Goal: Find specific page/section: Find specific page/section

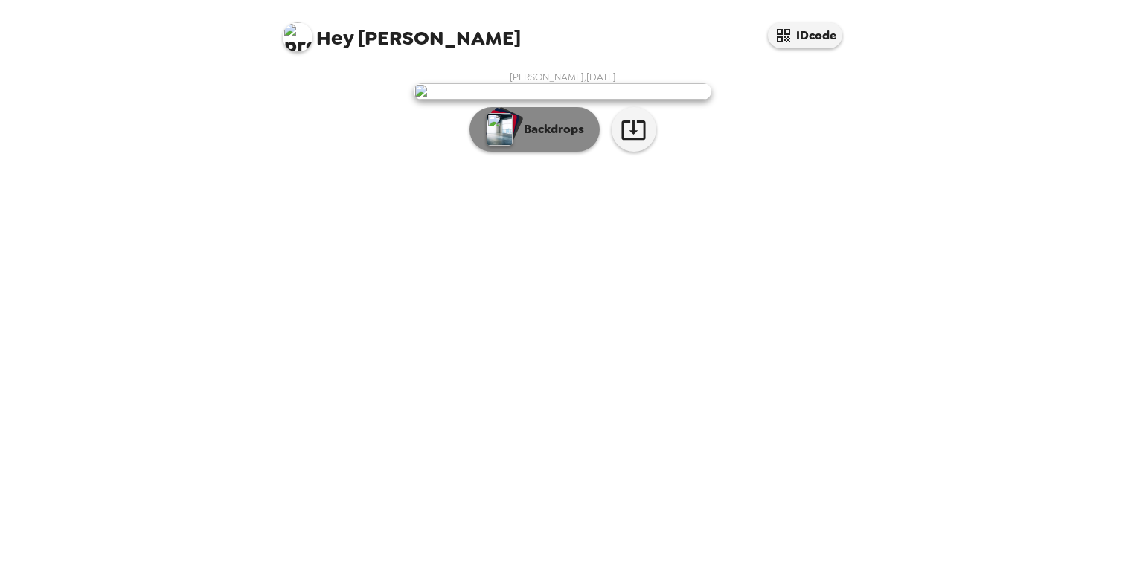
click at [521, 152] on button "Backdrops" at bounding box center [534, 129] width 130 height 45
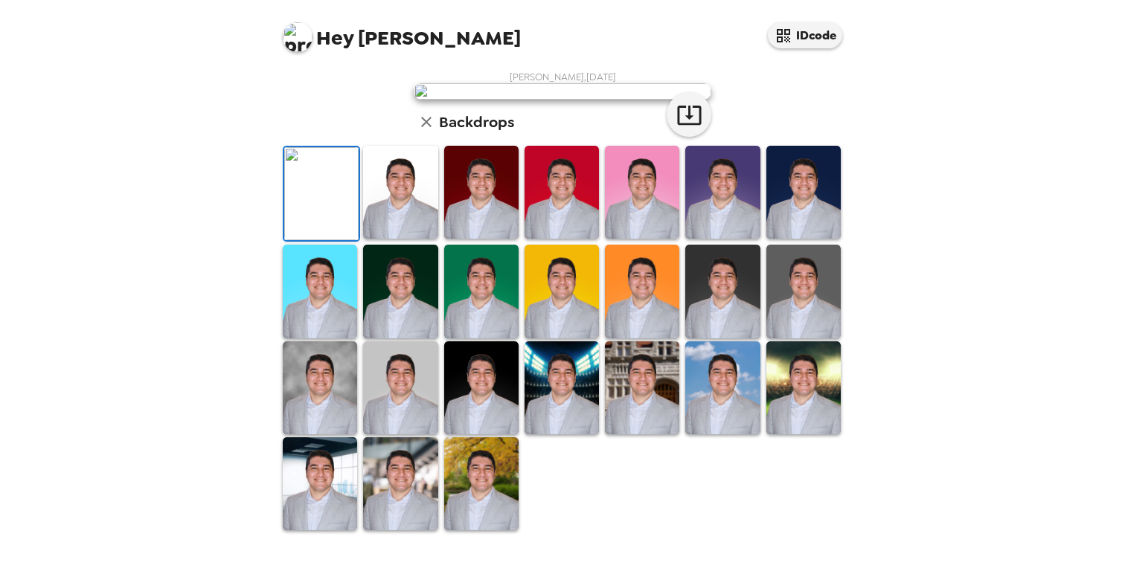
scroll to position [107, 0]
click at [638, 239] on img at bounding box center [642, 192] width 74 height 93
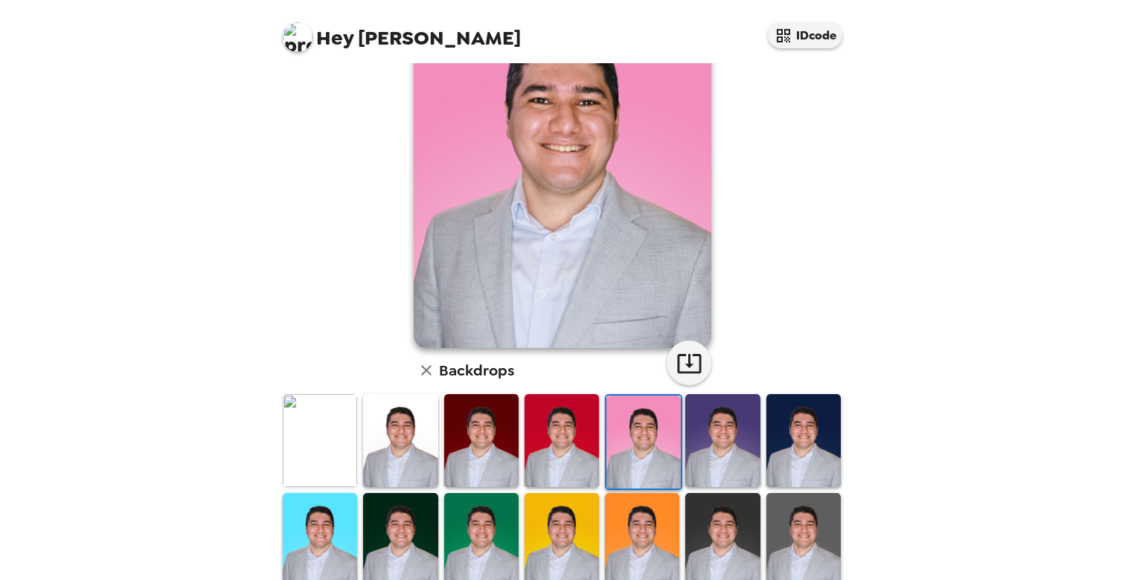
scroll to position [0, 0]
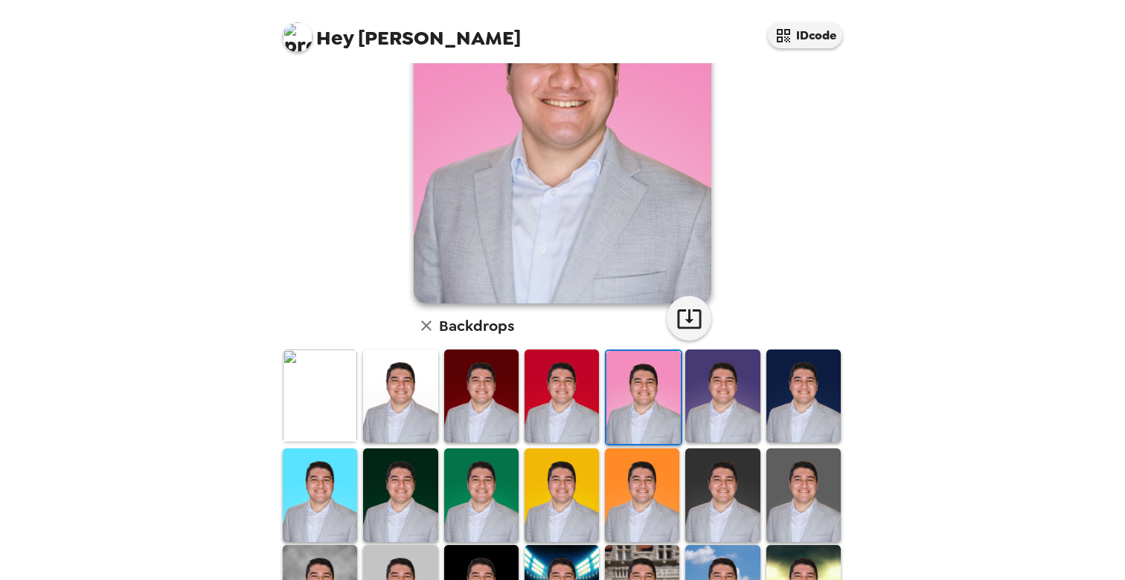
click at [654, 487] on img at bounding box center [642, 495] width 74 height 93
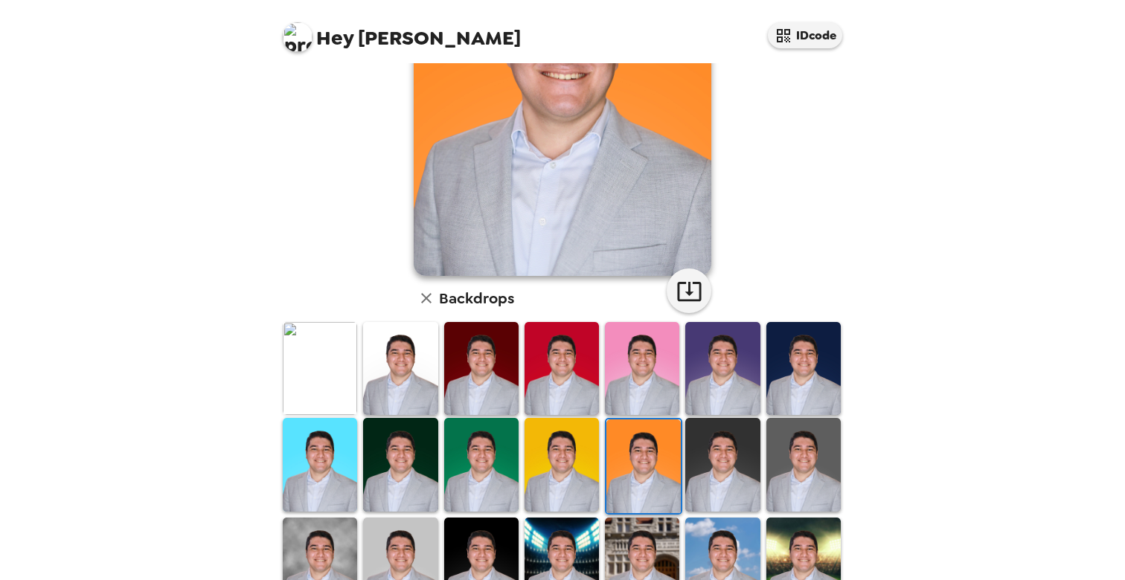
scroll to position [330, 0]
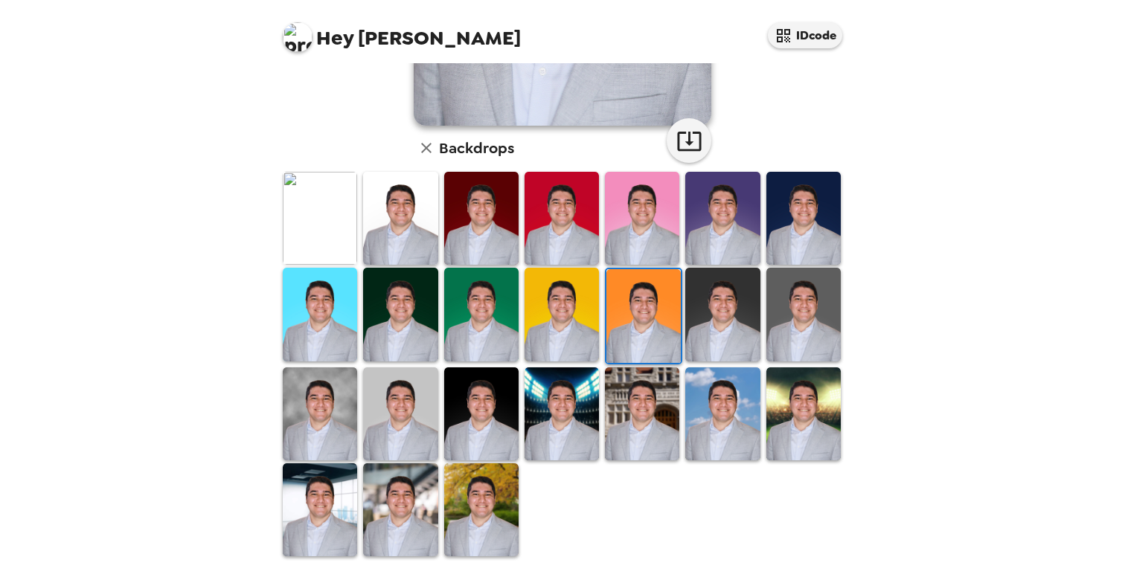
click at [648, 429] on img at bounding box center [642, 413] width 74 height 93
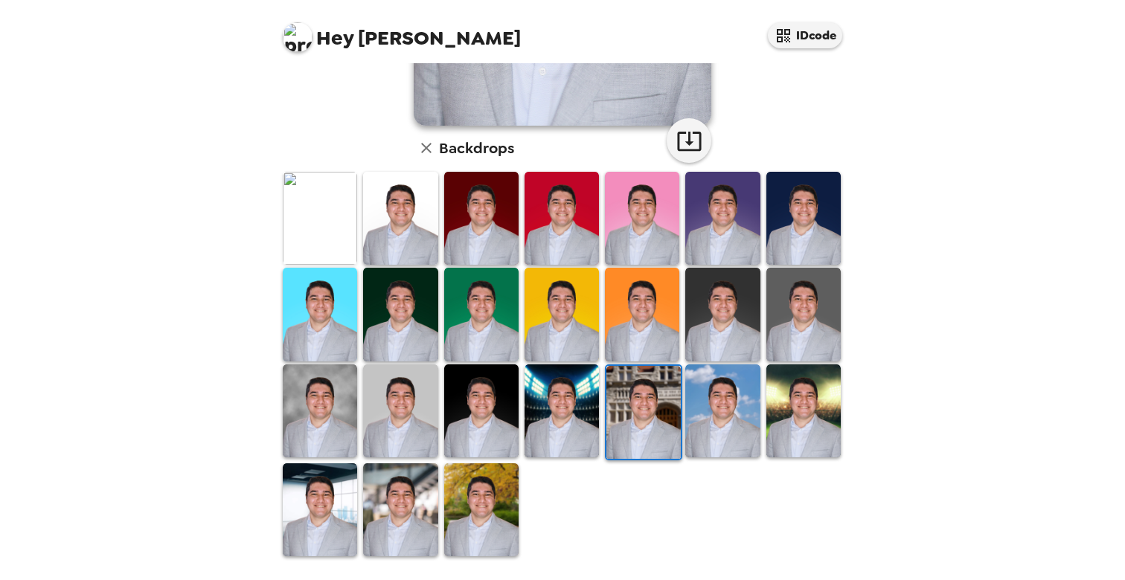
scroll to position [0, 0]
click at [728, 389] on img at bounding box center [722, 411] width 74 height 93
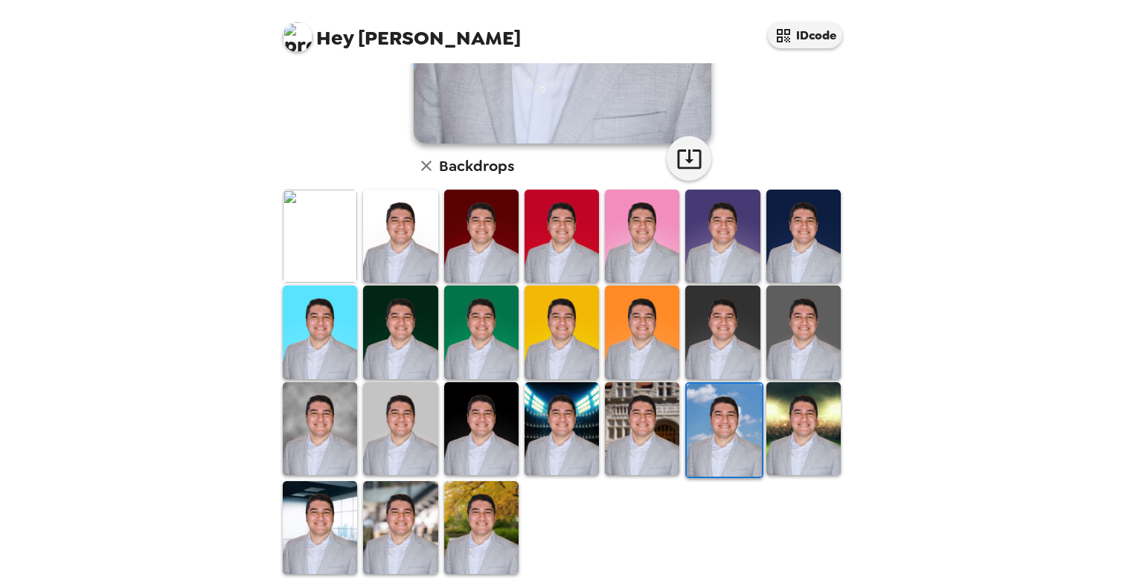
scroll to position [330, 0]
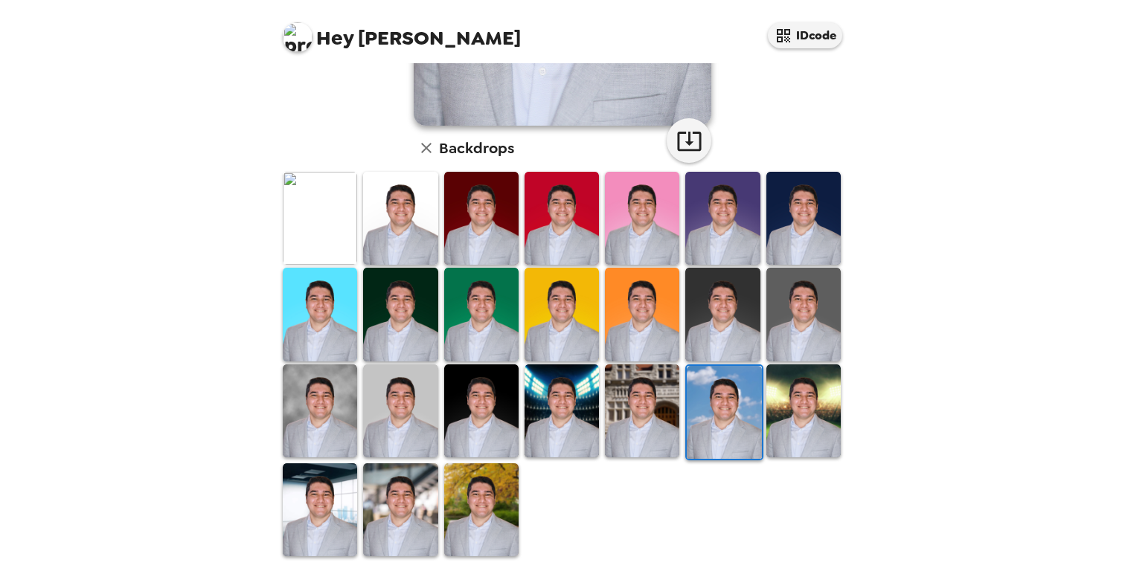
click at [463, 410] on img at bounding box center [481, 411] width 74 height 93
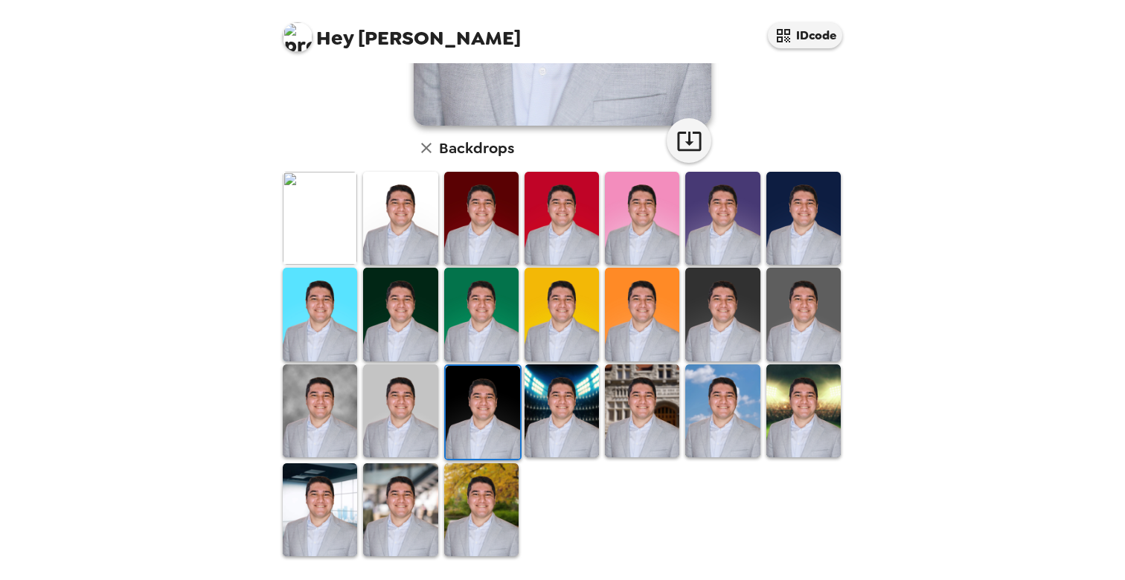
click at [314, 288] on img at bounding box center [320, 314] width 74 height 93
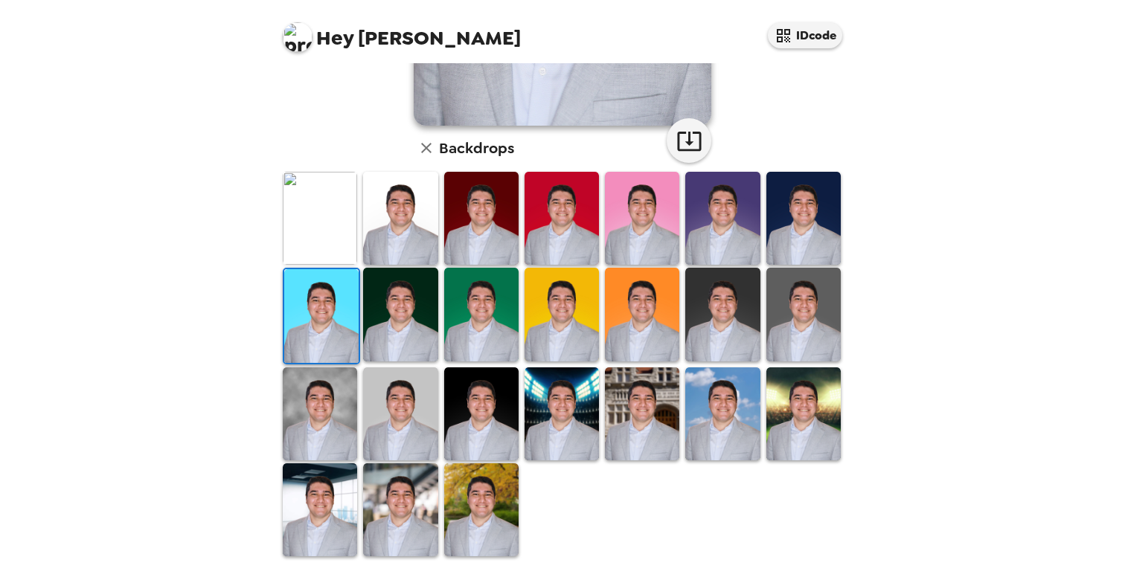
click at [801, 416] on img at bounding box center [803, 413] width 74 height 93
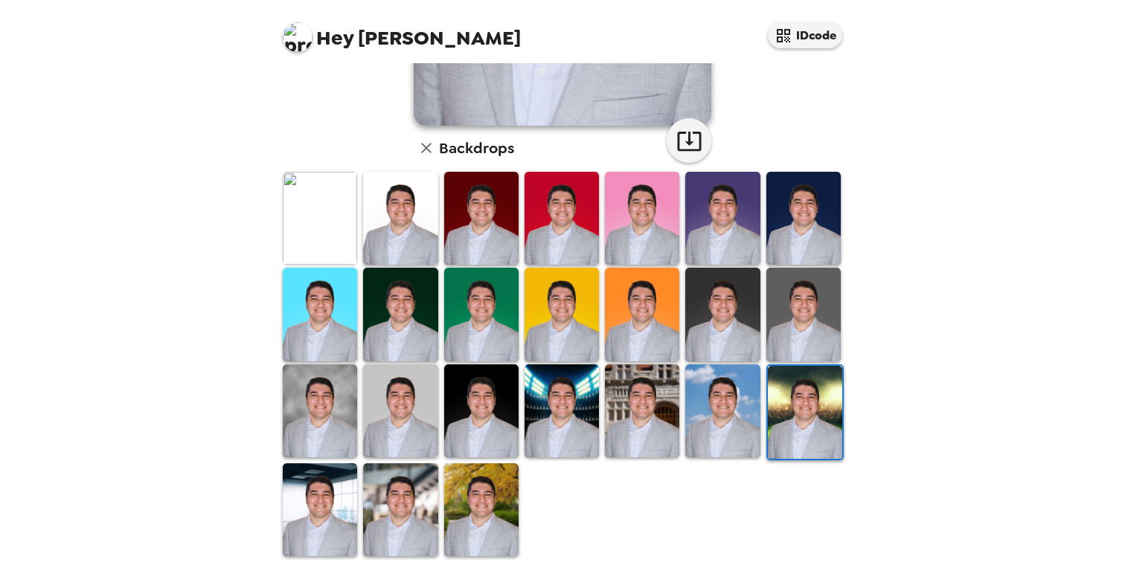
click at [397, 434] on img at bounding box center [400, 411] width 74 height 93
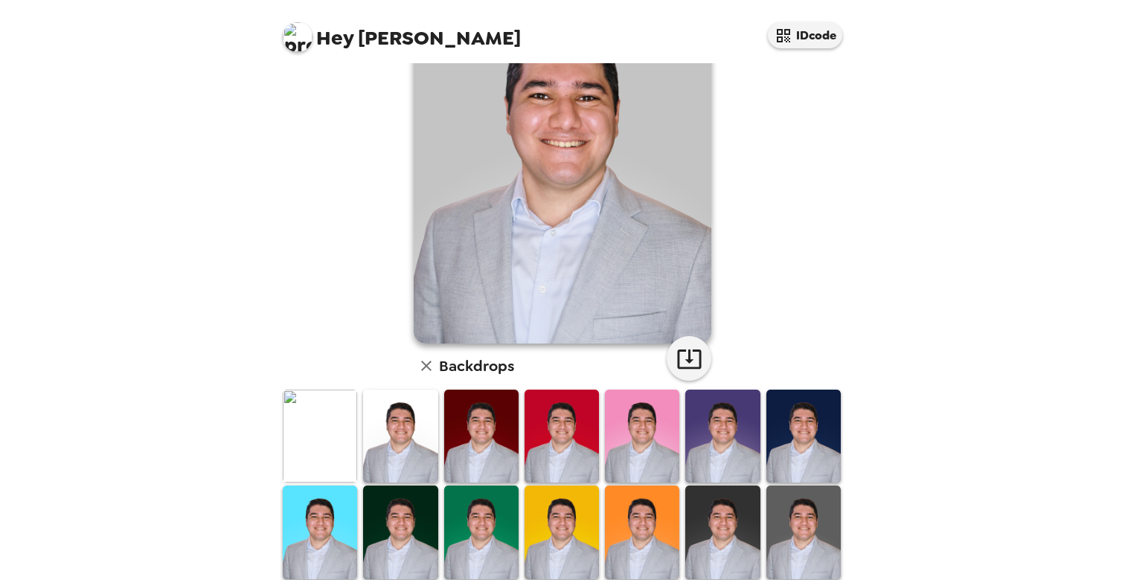
scroll to position [0, 0]
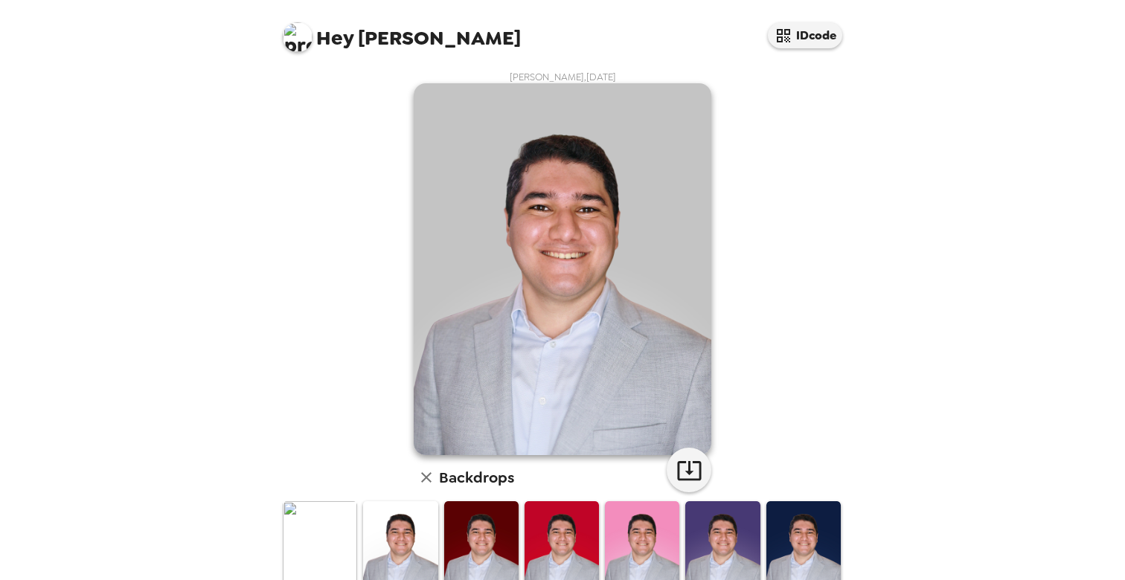
click at [321, 550] on img at bounding box center [320, 547] width 74 height 93
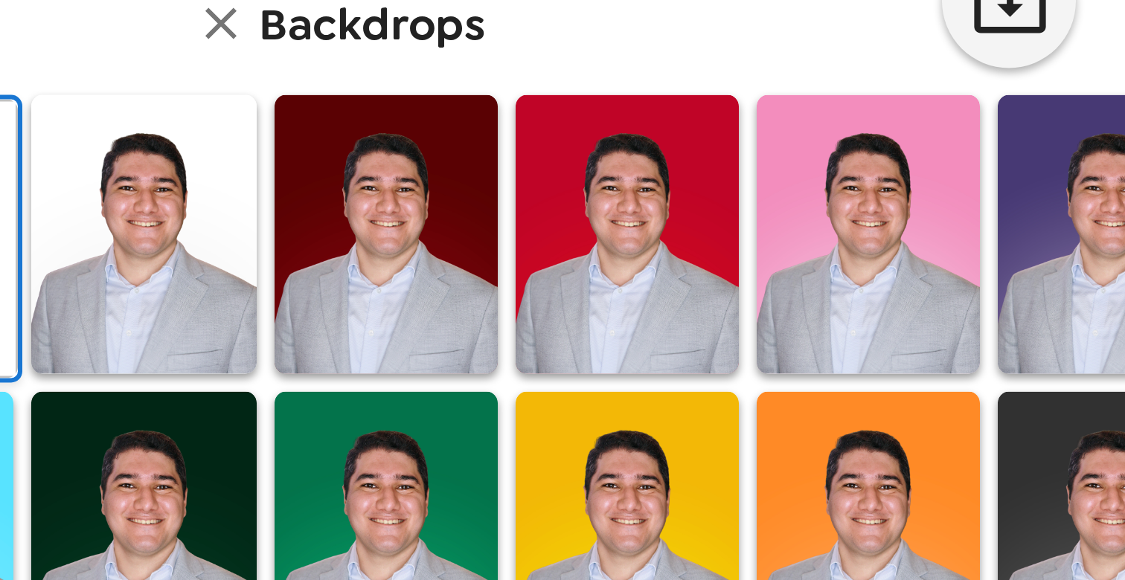
scroll to position [16, 0]
